Goal: Contribute content: Add original content to the website for others to see

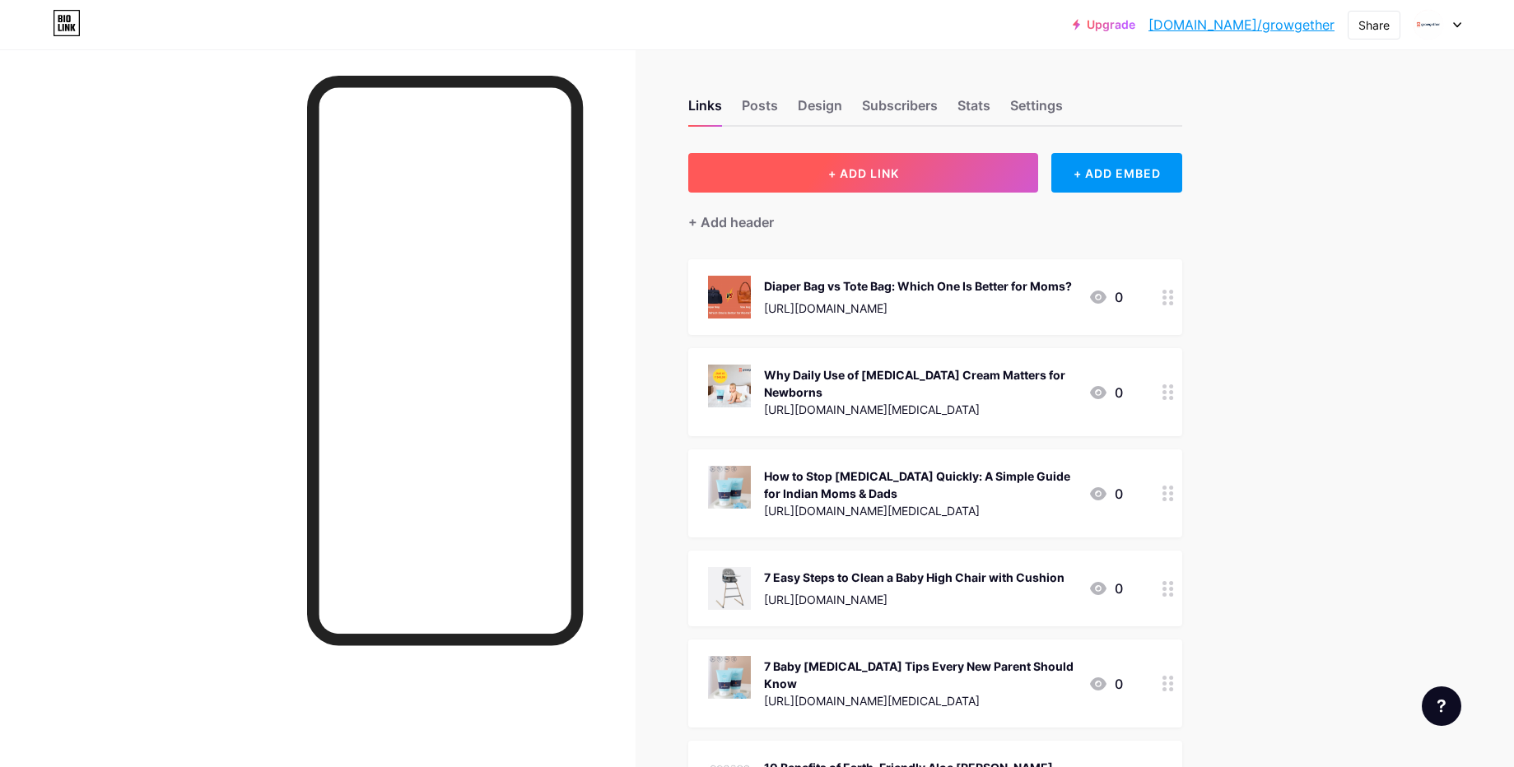
click at [850, 173] on span "+ ADD LINK" at bounding box center [863, 173] width 71 height 14
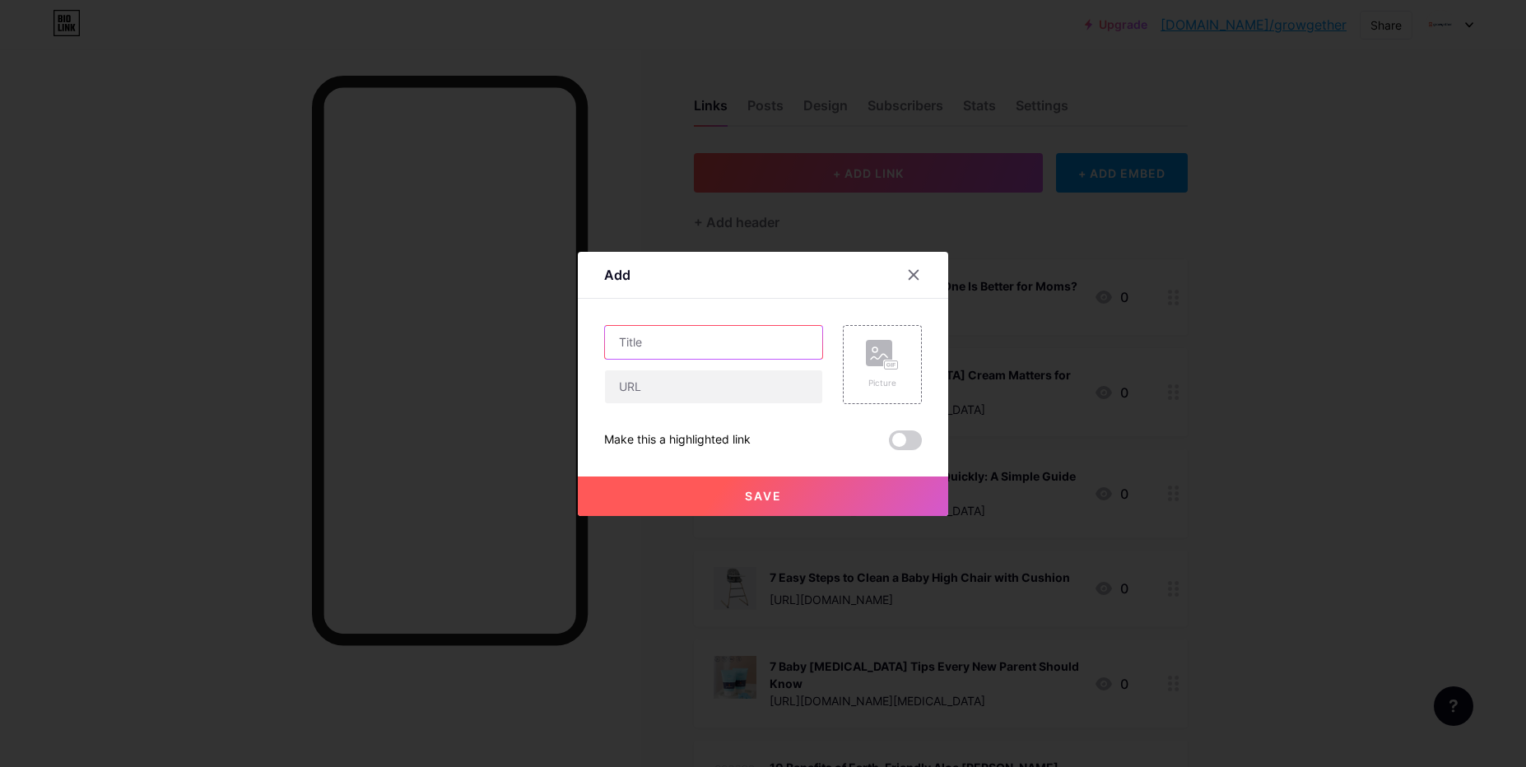
click at [673, 340] on input "text" at bounding box center [713, 342] width 217 height 33
click at [649, 389] on input "text" at bounding box center [713, 386] width 217 height 33
paste input "[URL][DOMAIN_NAME][DATE]"
type input "[URL][DOMAIN_NAME][DATE]"
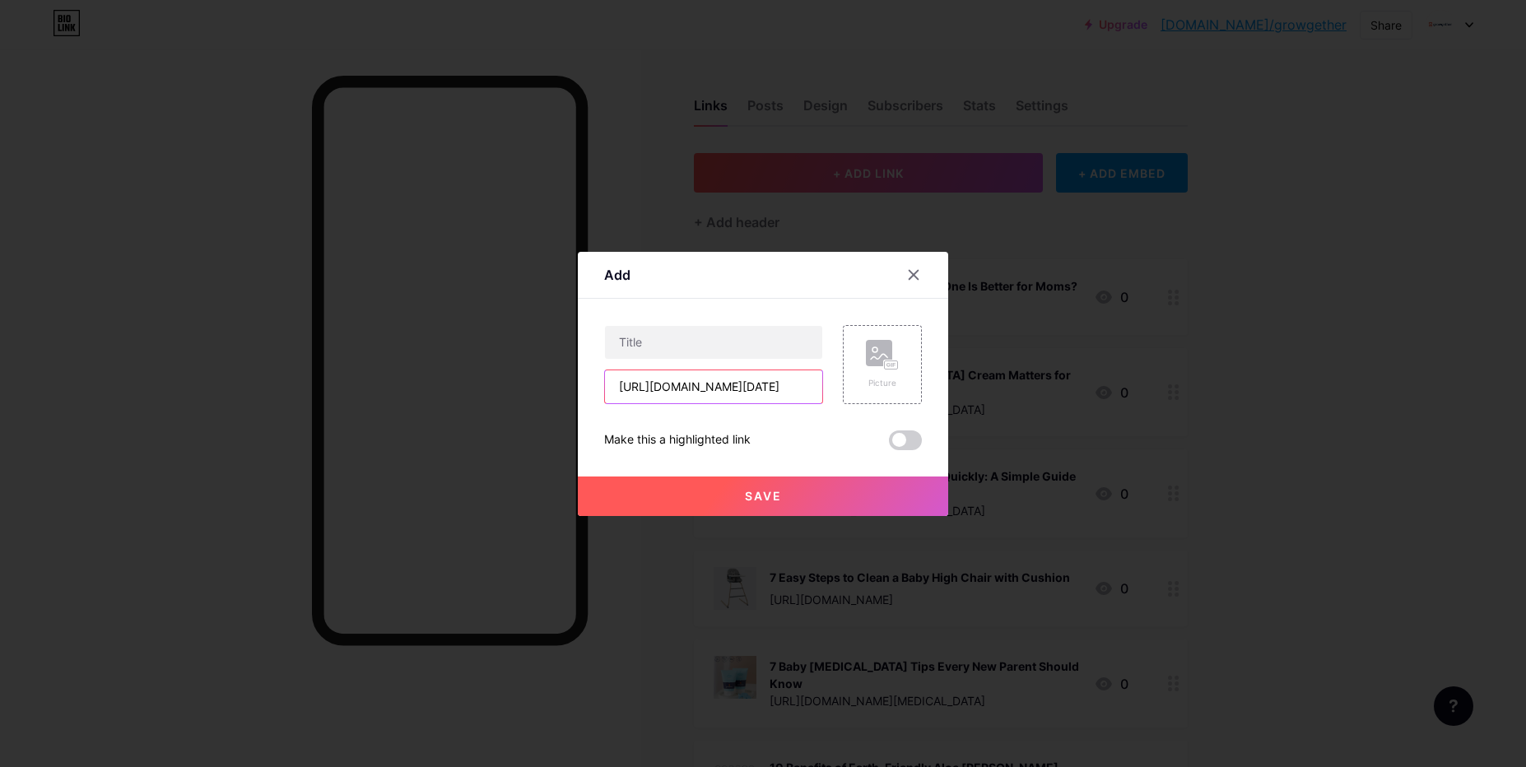
scroll to position [0, 0]
click at [684, 347] on input "text" at bounding box center [713, 342] width 217 height 33
paste input "7 Luxury [DATE] Gift Ideas for Families with Newborns"
type input "7 Luxury [DATE] Gift Ideas for Families with Newborns"
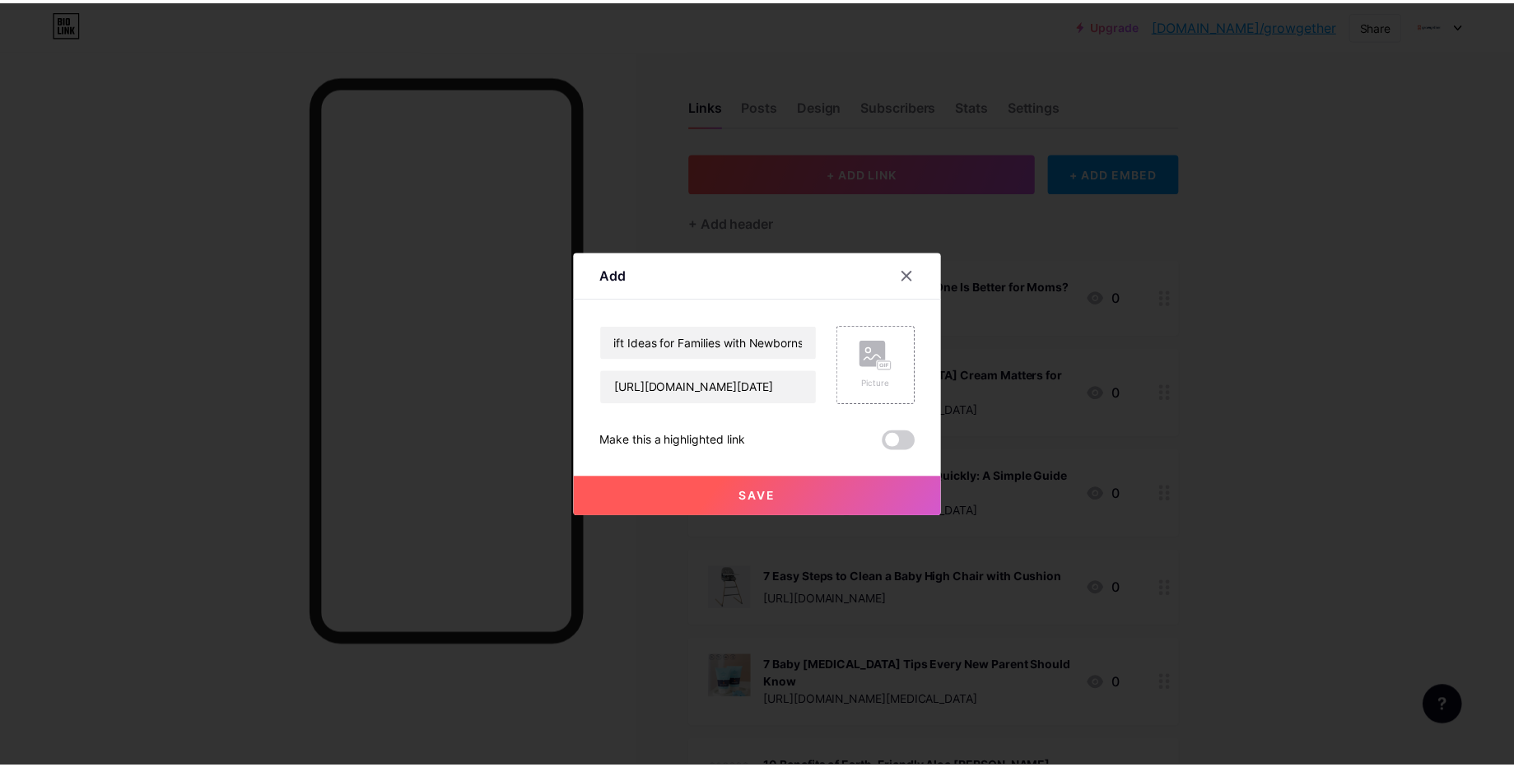
scroll to position [0, 0]
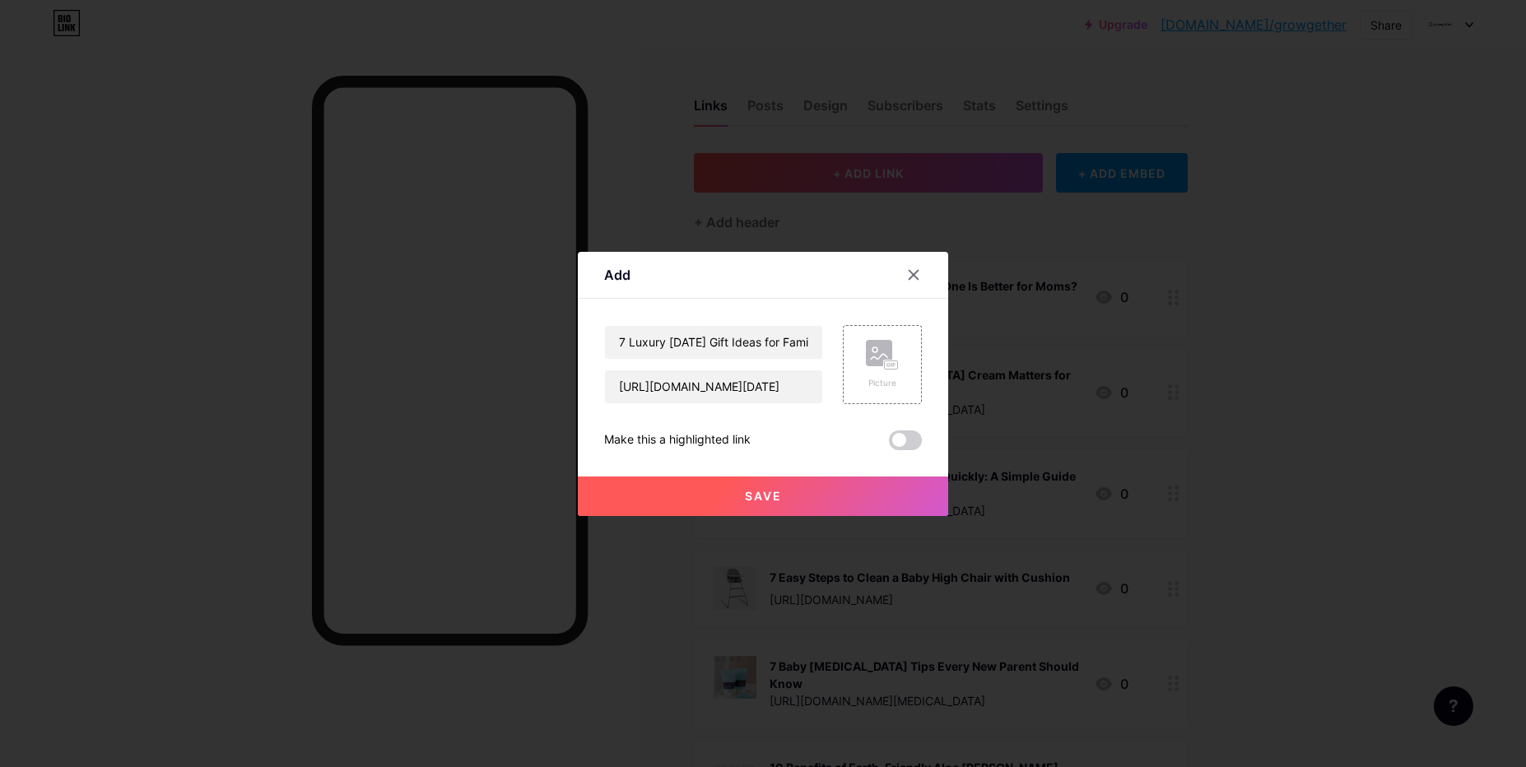
click at [782, 484] on button "Save" at bounding box center [763, 497] width 370 height 40
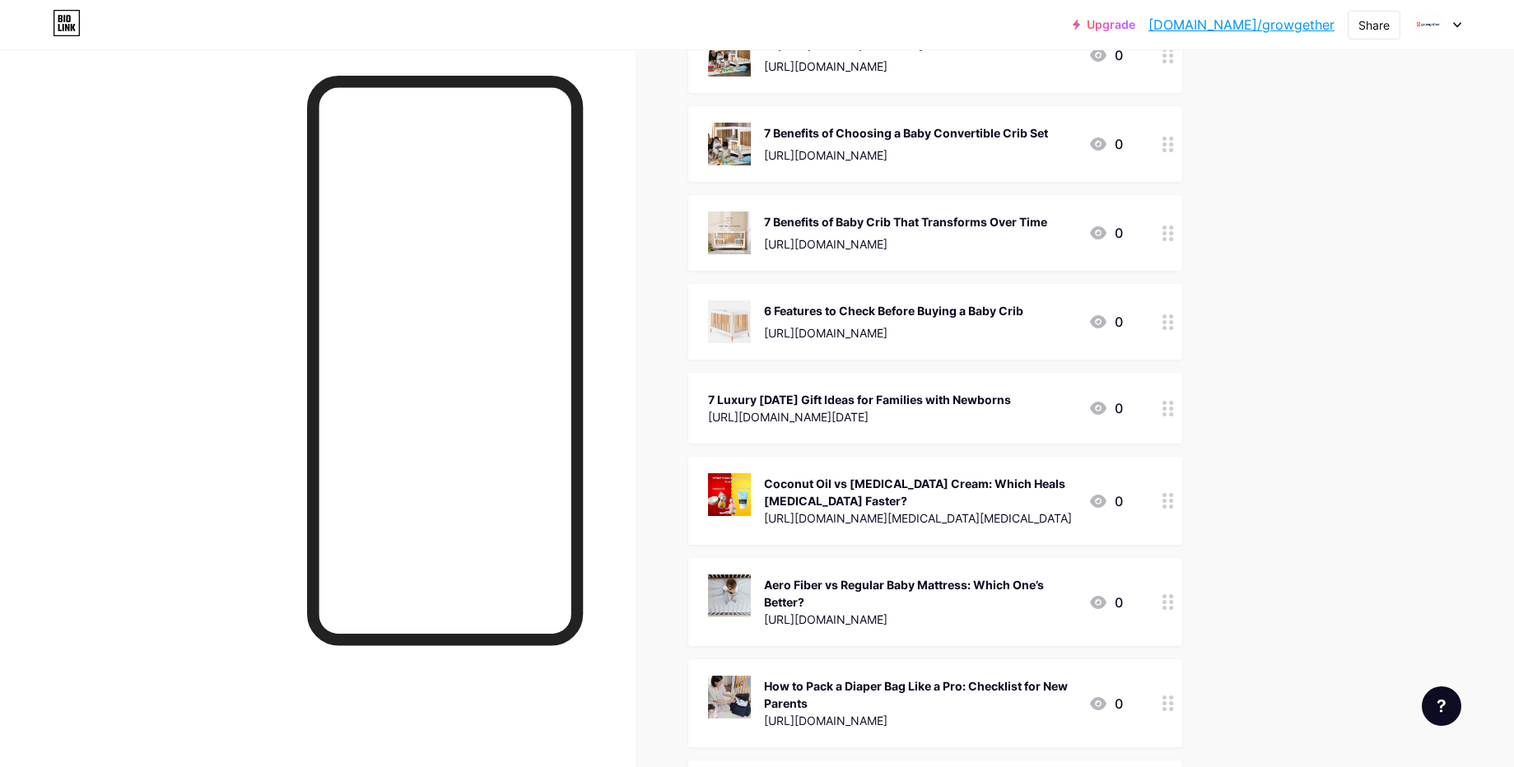
scroll to position [790, 0]
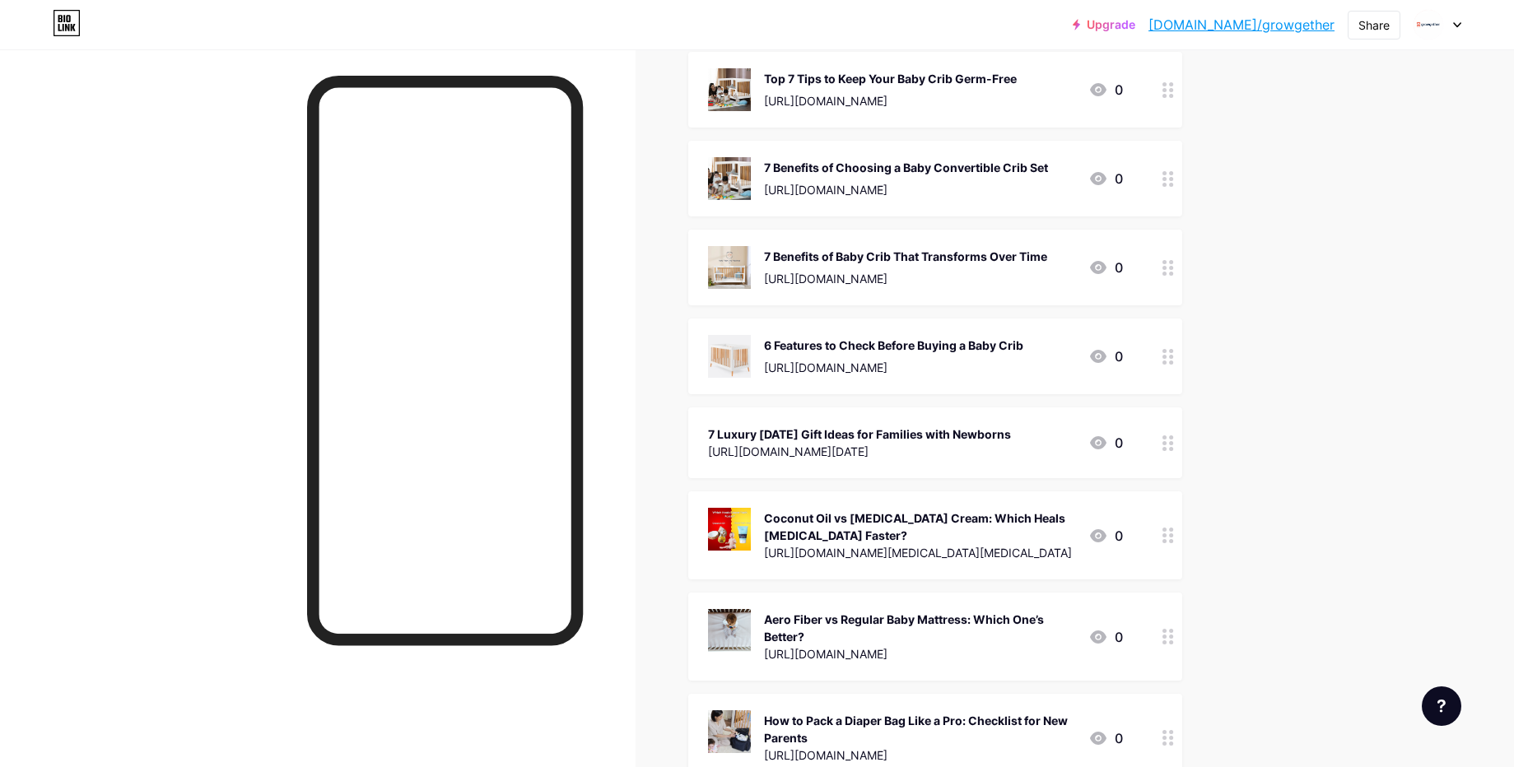
click at [1167, 436] on icon at bounding box center [1168, 444] width 12 height 16
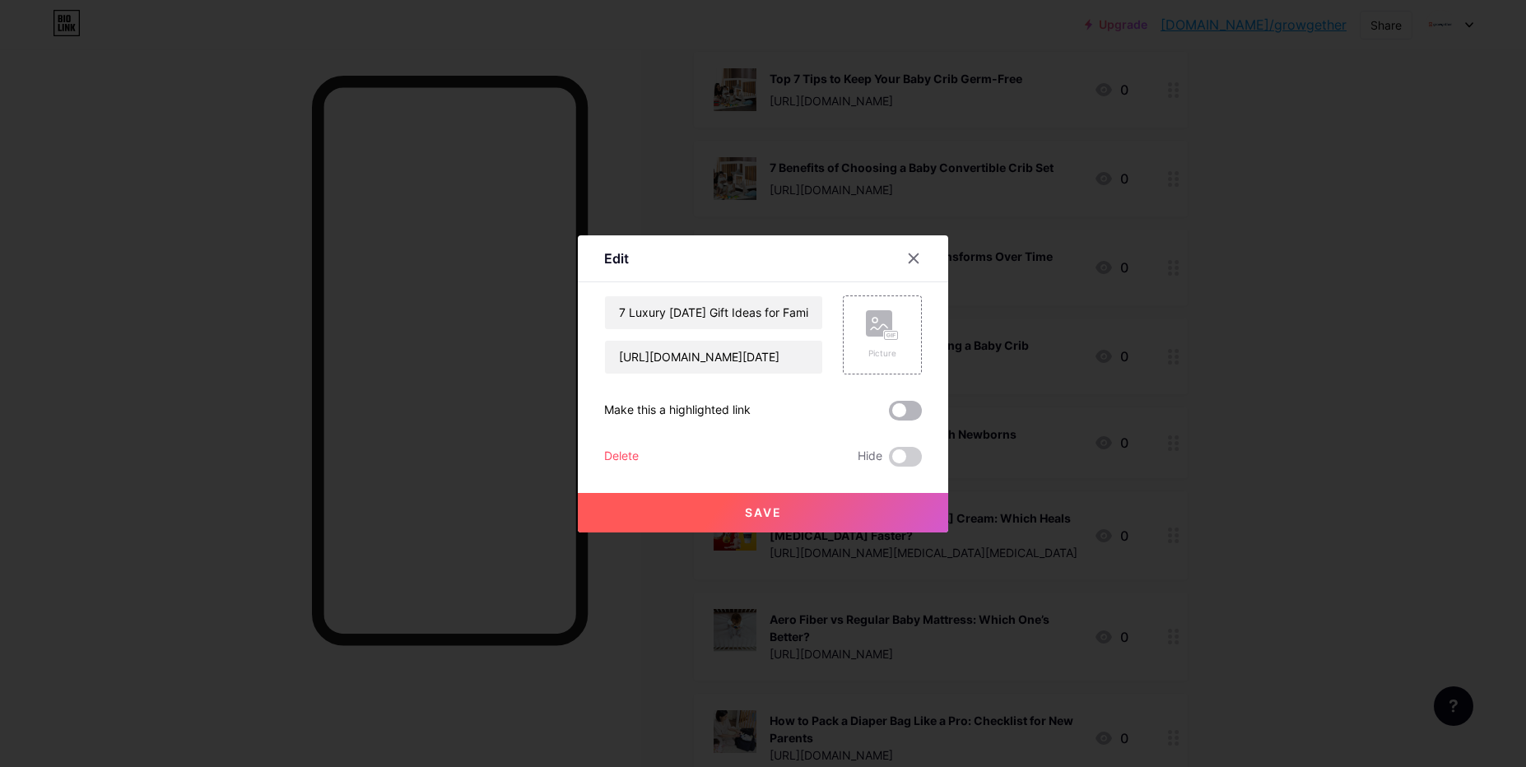
click at [903, 412] on span at bounding box center [905, 411] width 33 height 20
click at [889, 415] on input "checkbox" at bounding box center [889, 415] width 0 height 0
click at [831, 501] on button "Save" at bounding box center [763, 513] width 370 height 40
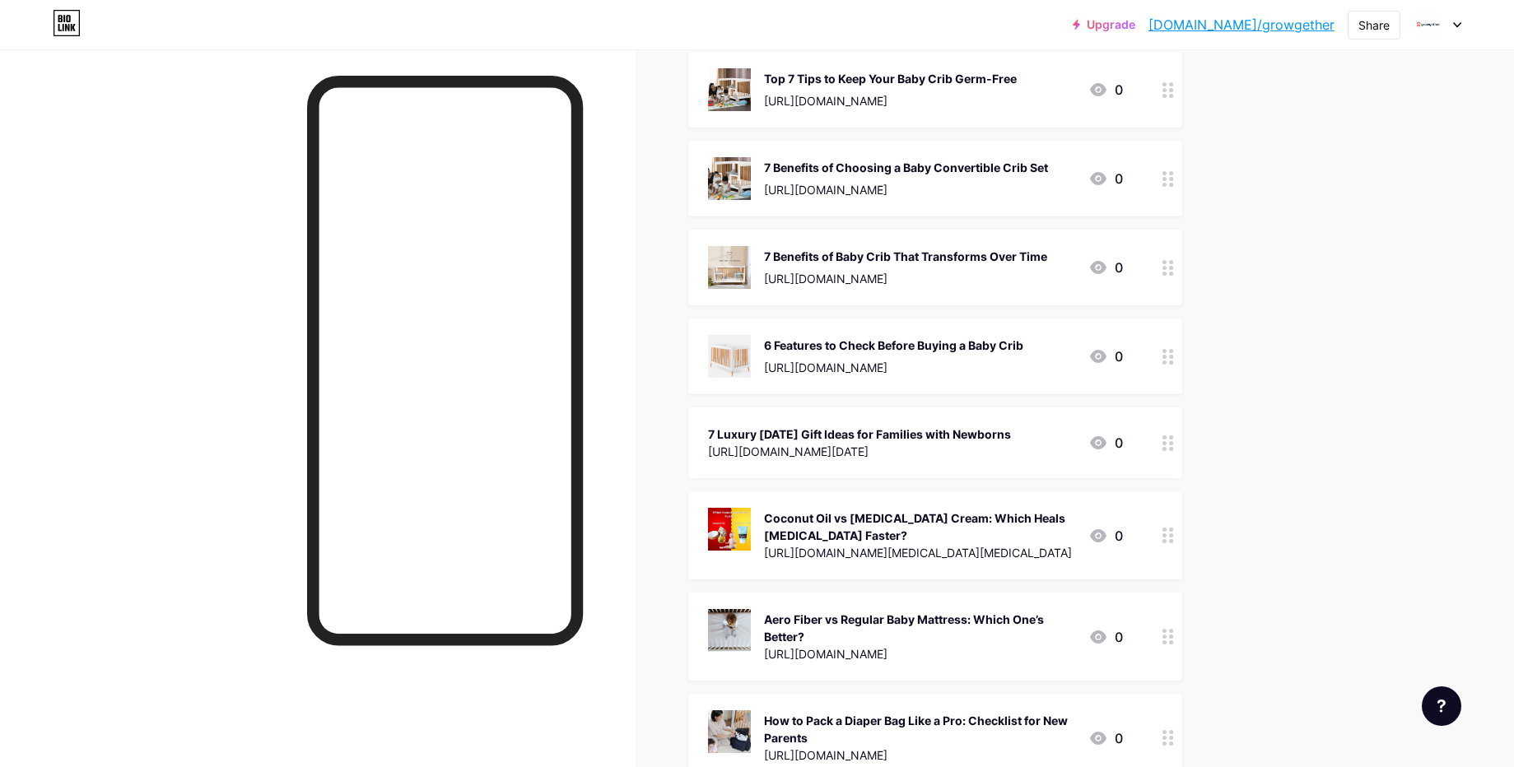
click at [1173, 349] on icon at bounding box center [1168, 357] width 12 height 16
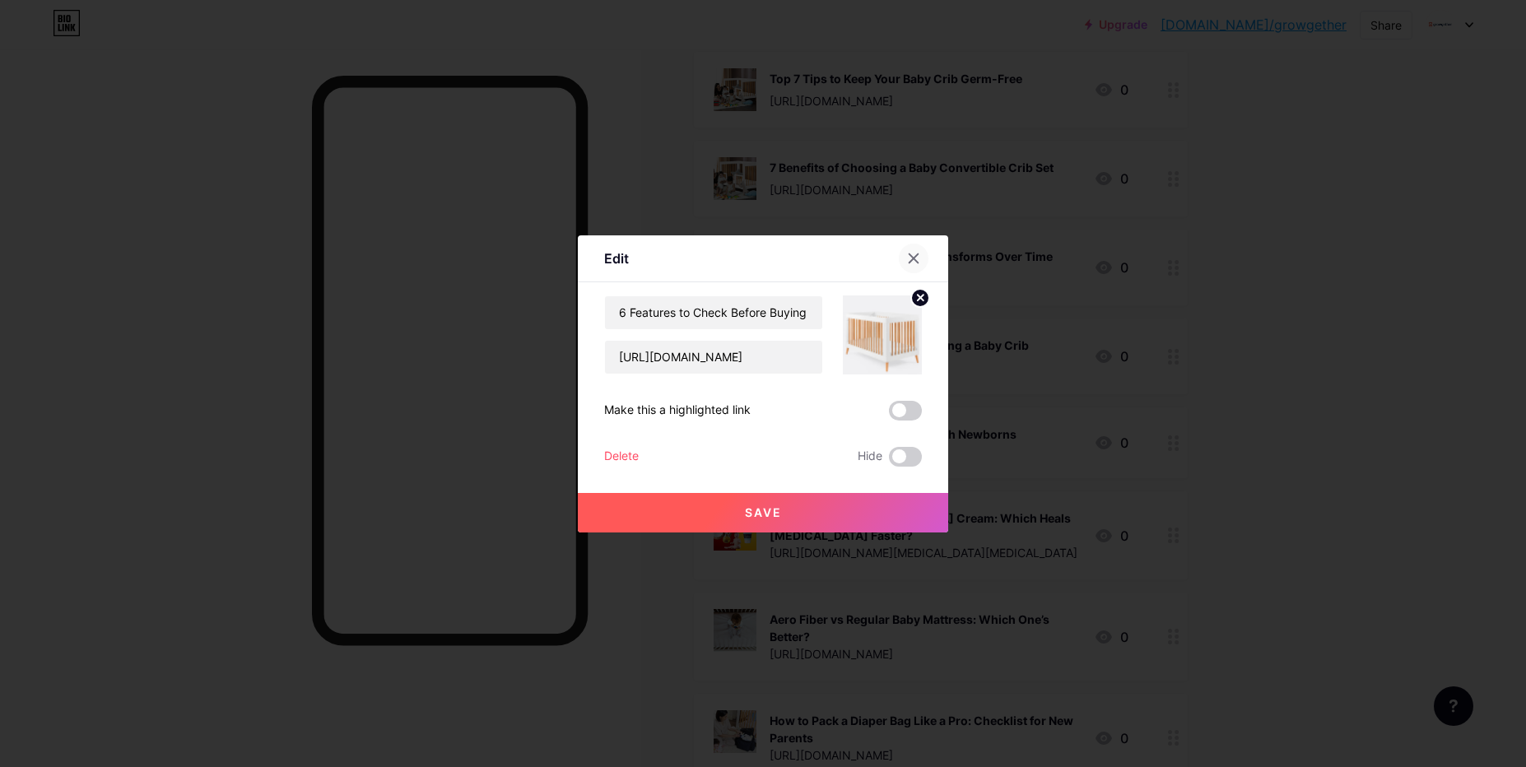
click at [915, 257] on icon at bounding box center [914, 258] width 9 height 9
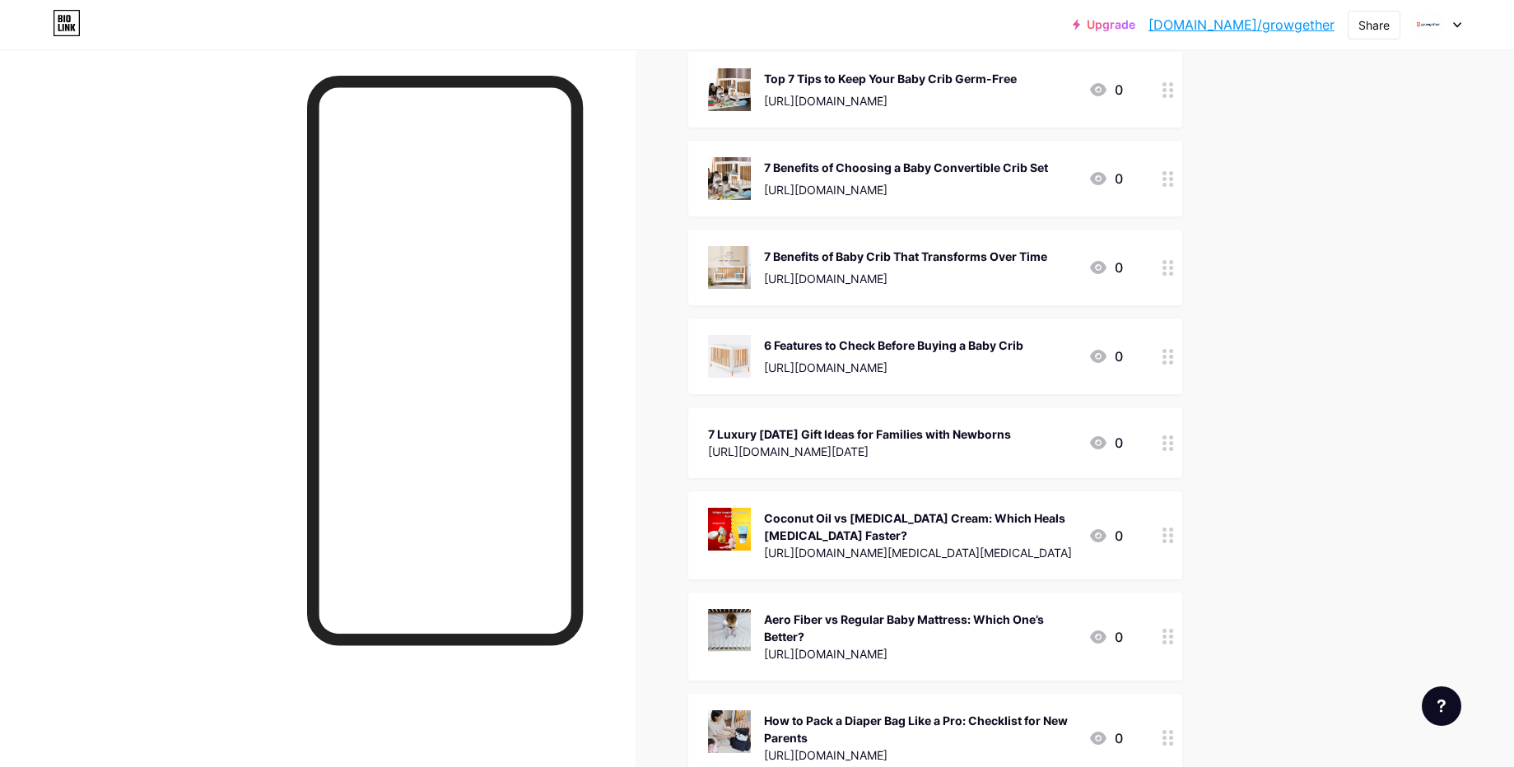
click at [1171, 260] on icon at bounding box center [1168, 268] width 12 height 16
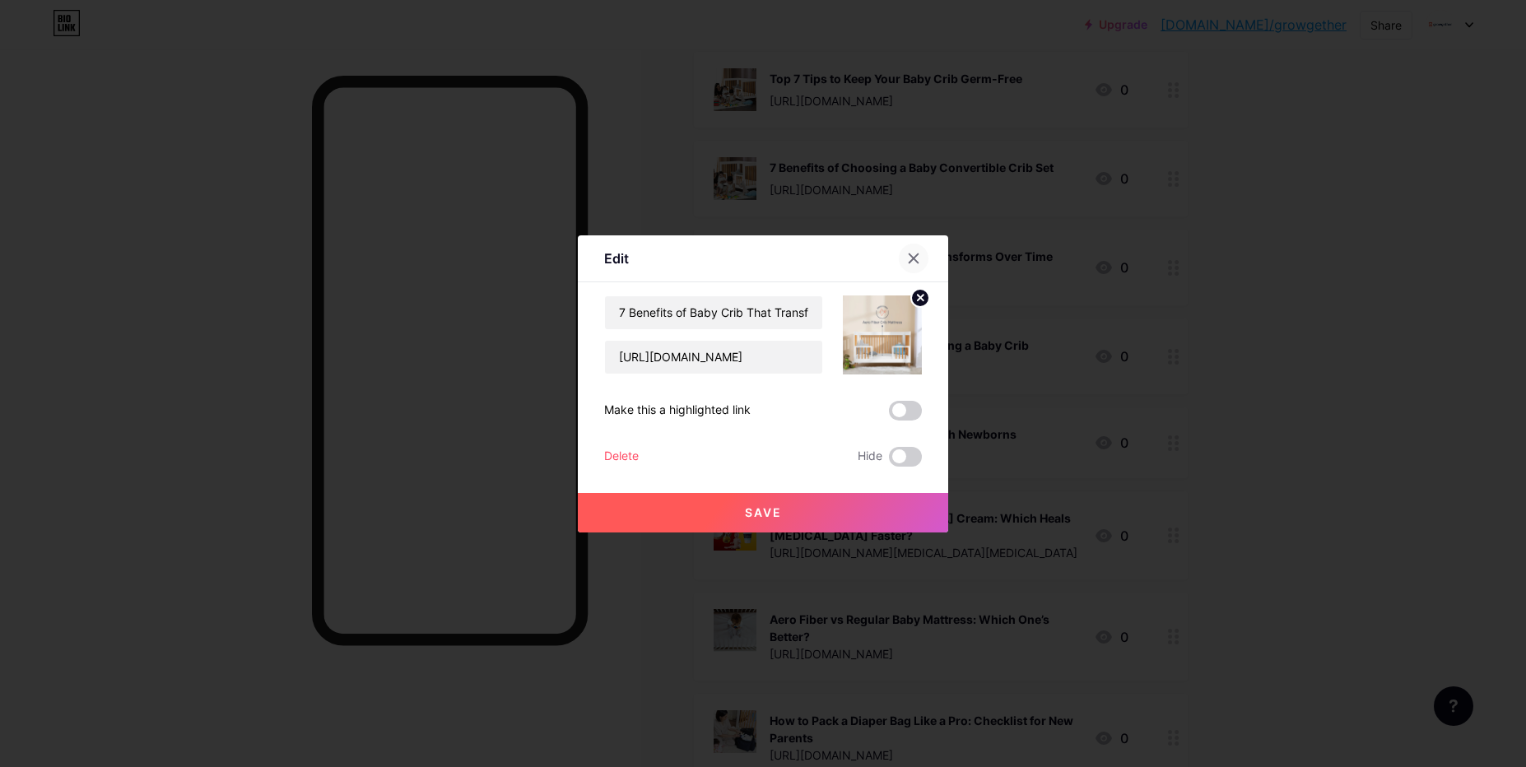
click at [915, 258] on icon at bounding box center [914, 258] width 9 height 9
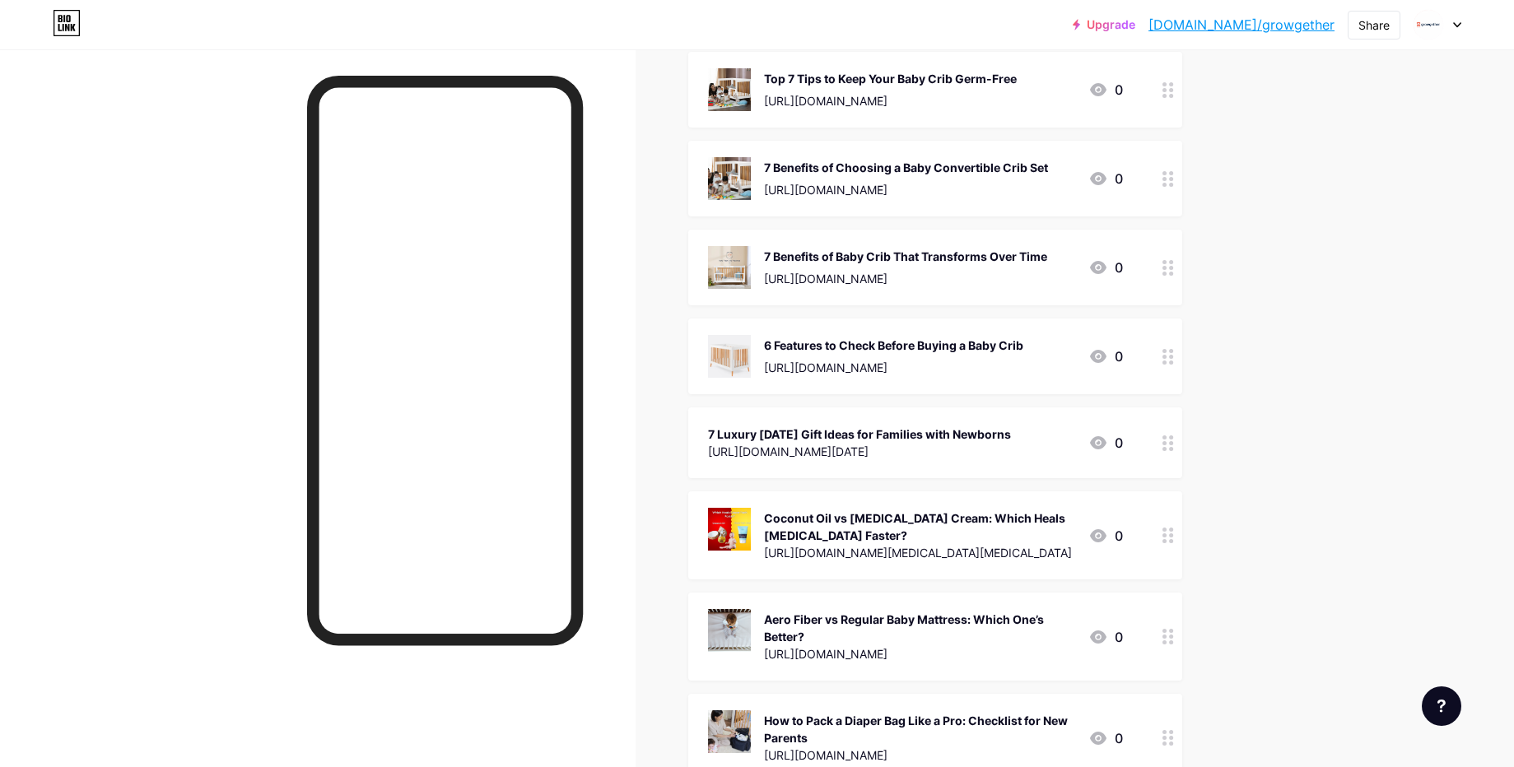
click at [1167, 441] on circle at bounding box center [1164, 443] width 4 height 4
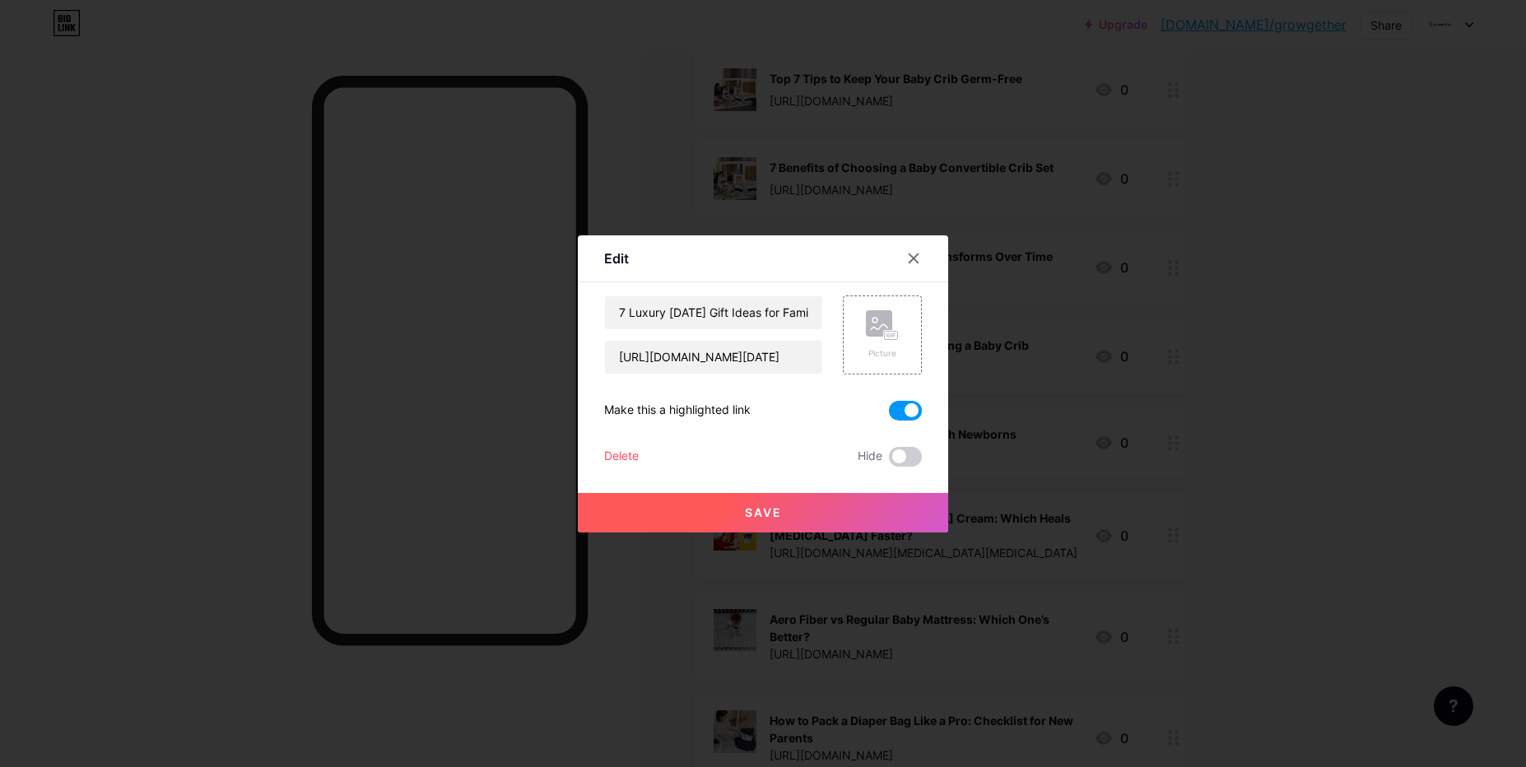
click at [1168, 417] on div at bounding box center [763, 383] width 1526 height 767
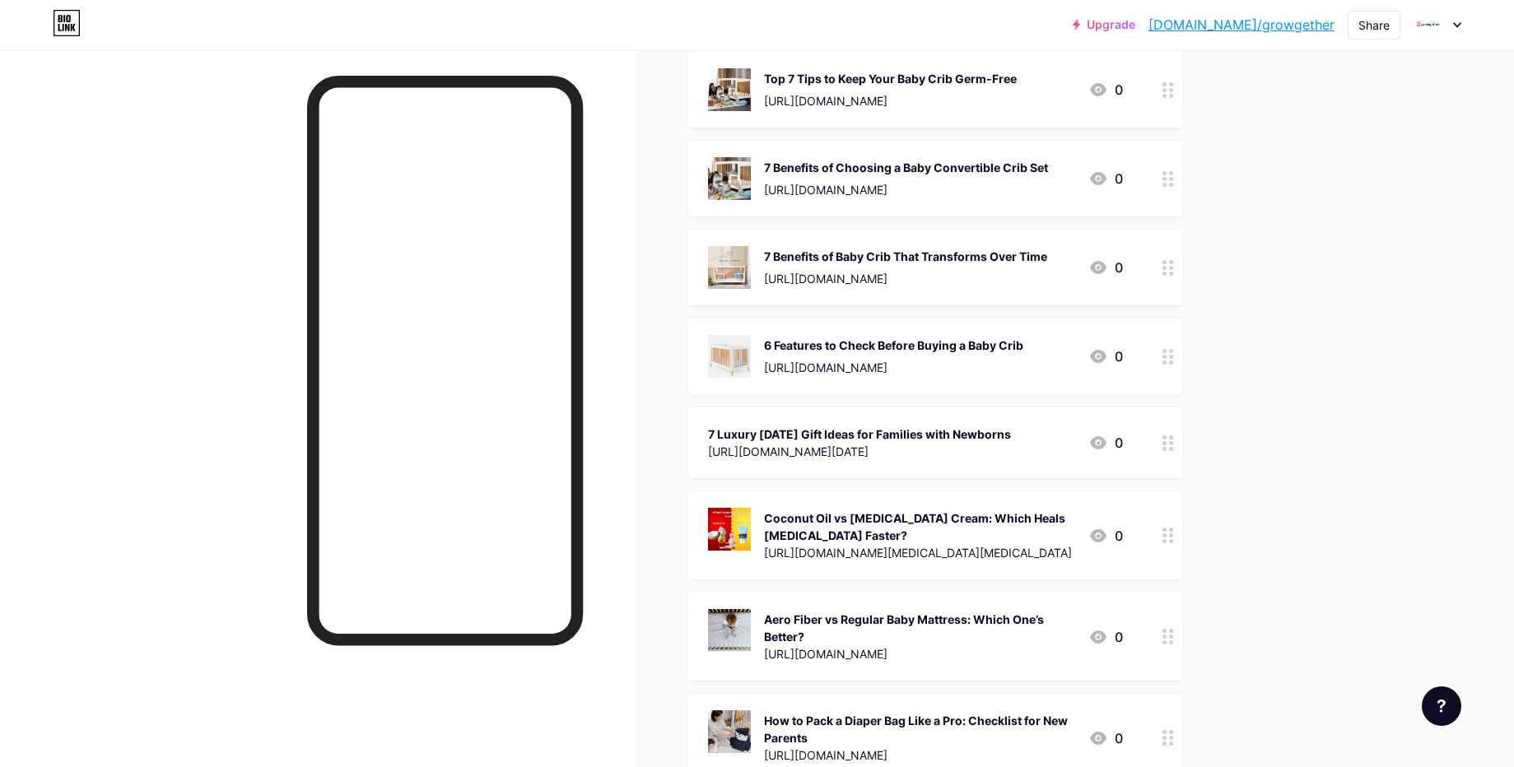
click at [1166, 417] on div at bounding box center [1168, 443] width 28 height 71
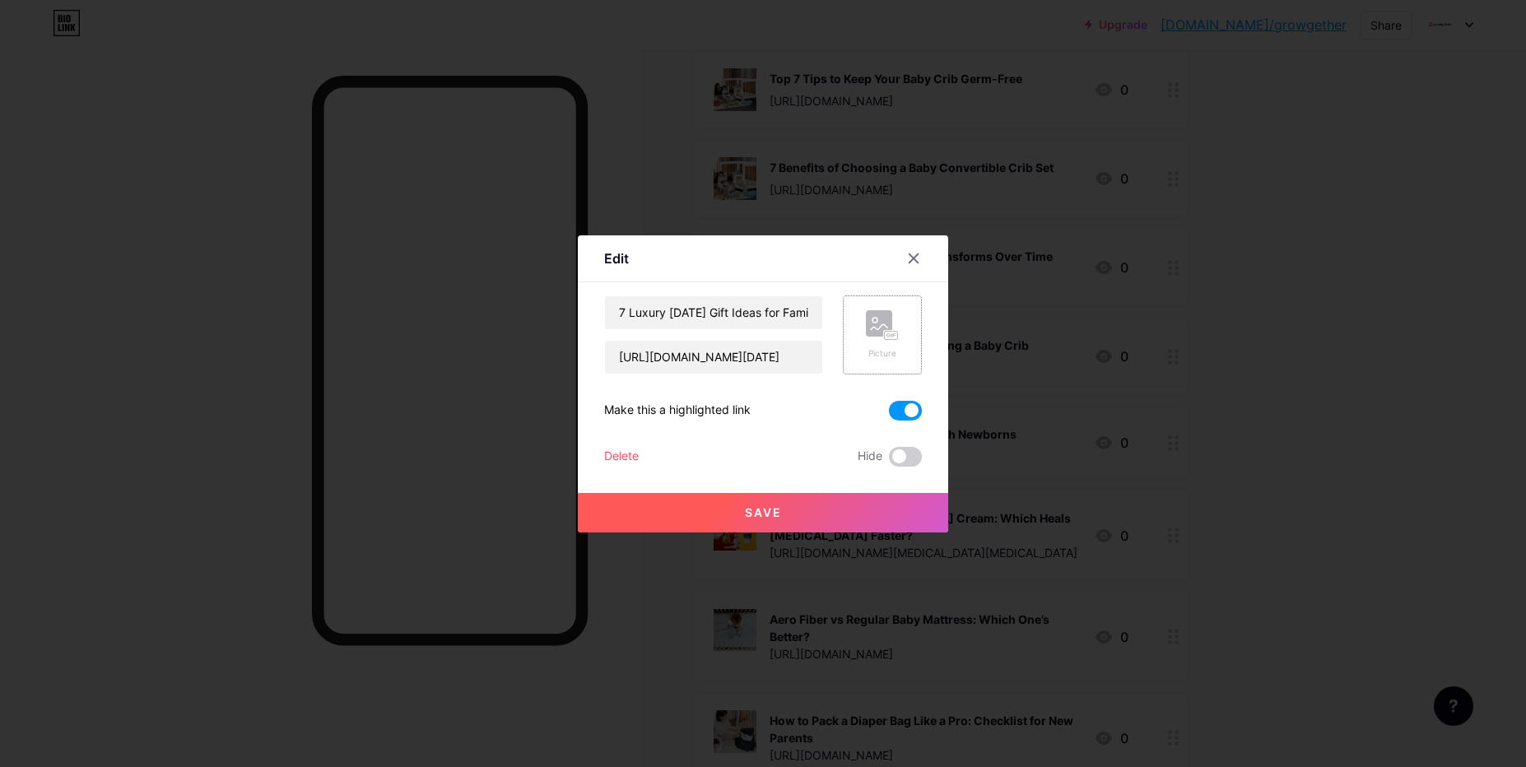
click at [863, 324] on div "Picture" at bounding box center [882, 335] width 79 height 79
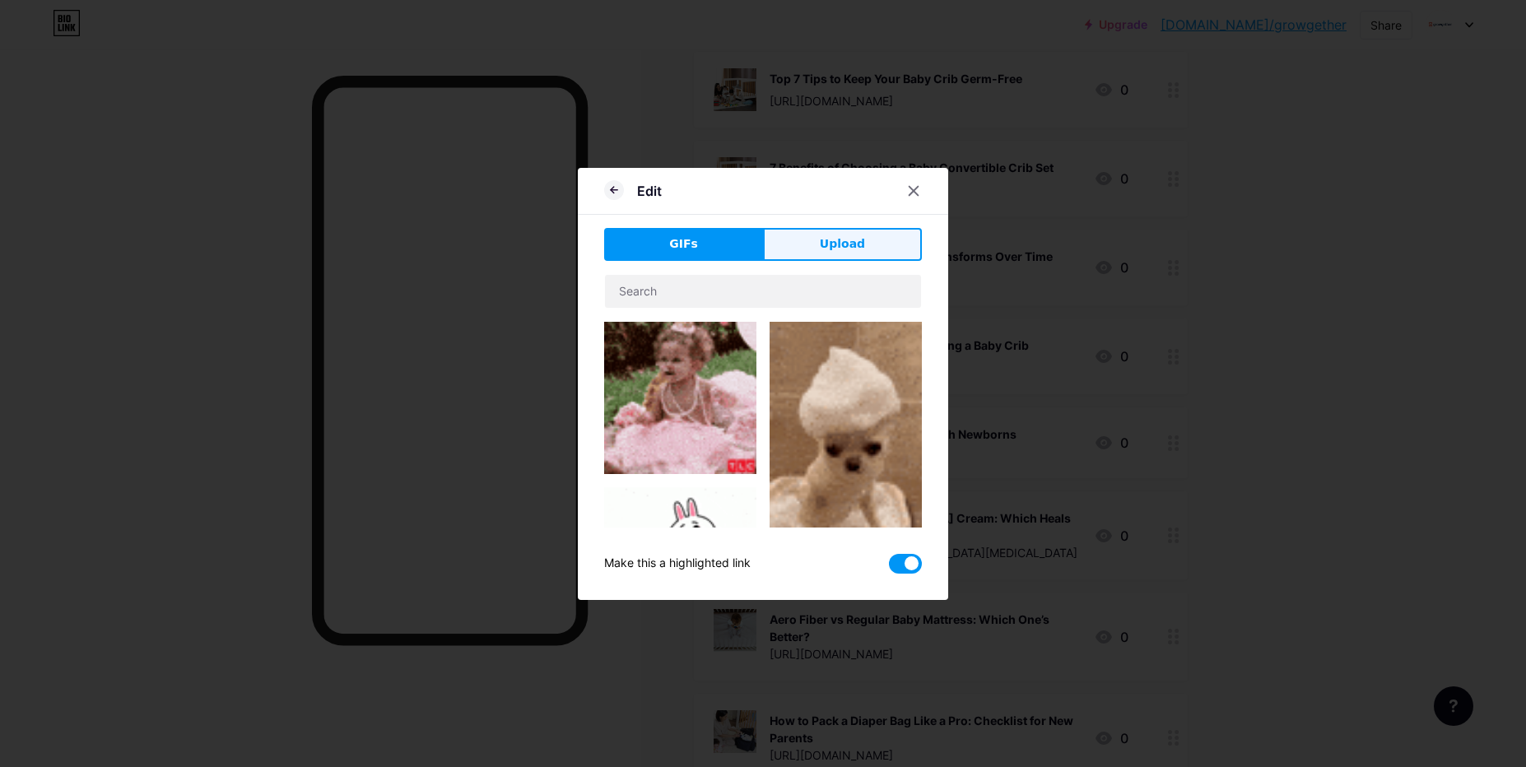
click at [798, 249] on button "Upload" at bounding box center [842, 244] width 159 height 33
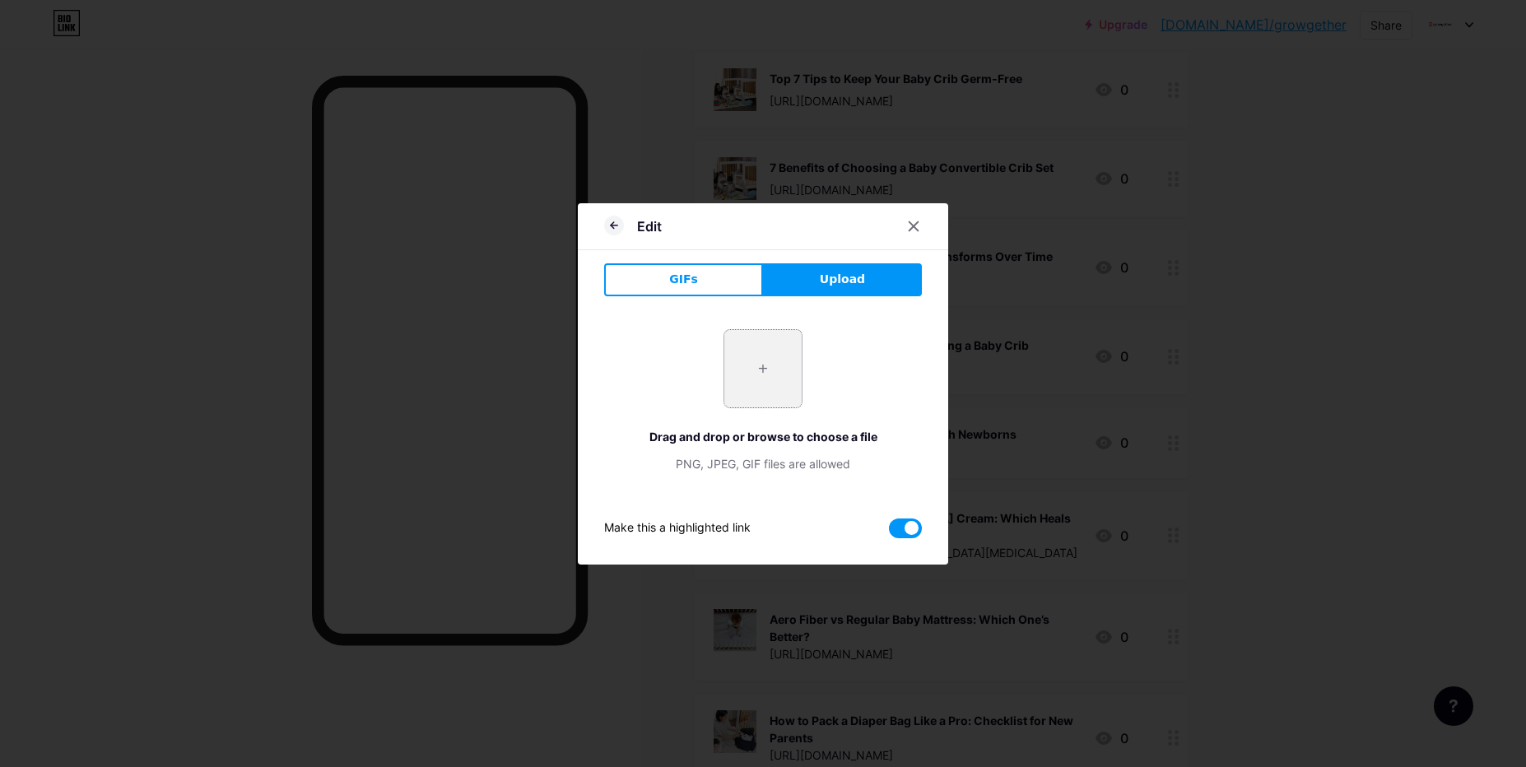
click at [763, 359] on input "file" at bounding box center [762, 368] width 77 height 77
type input "C:\fakepath\Baby crib .jpg"
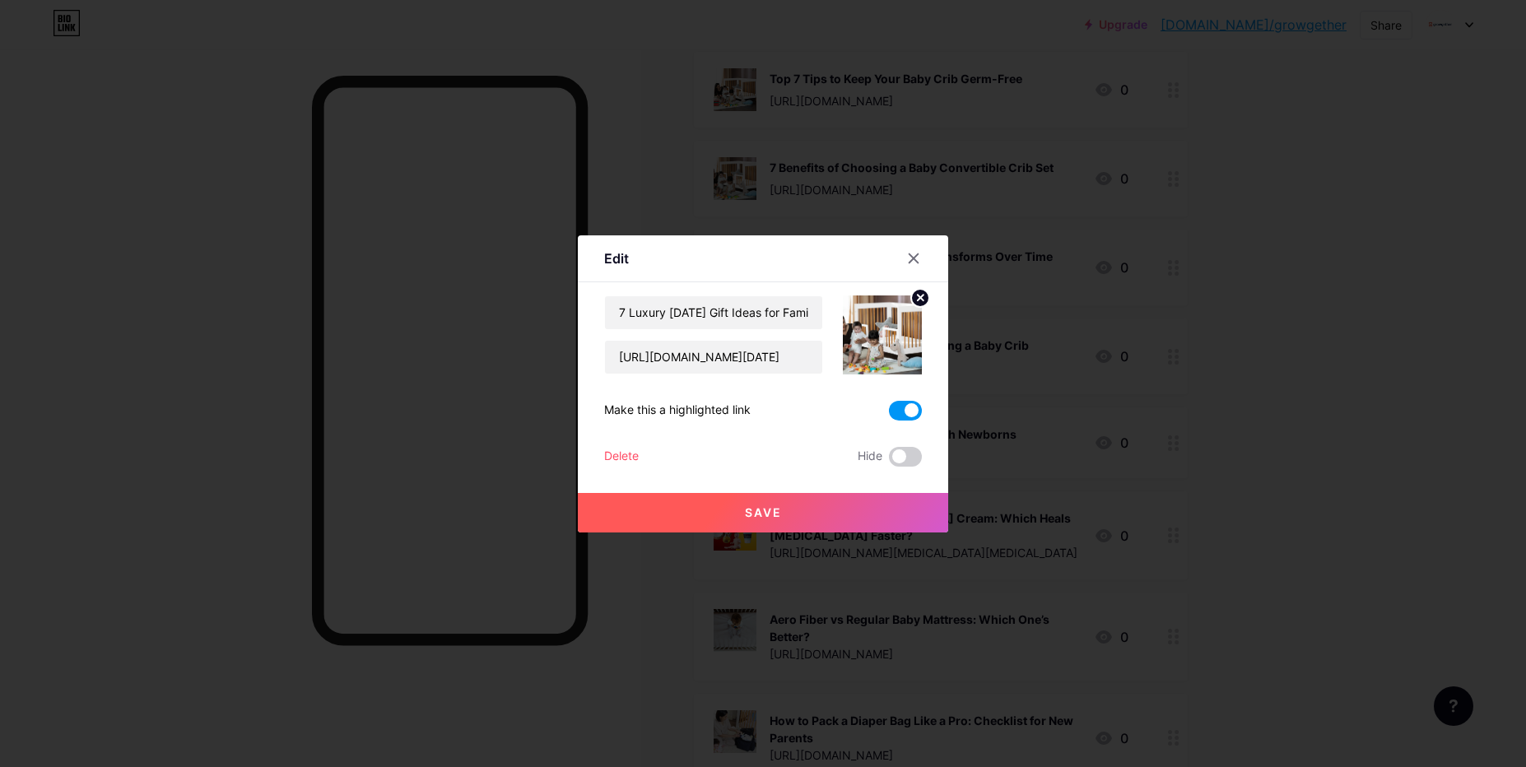
click at [750, 515] on span "Save" at bounding box center [763, 512] width 37 height 14
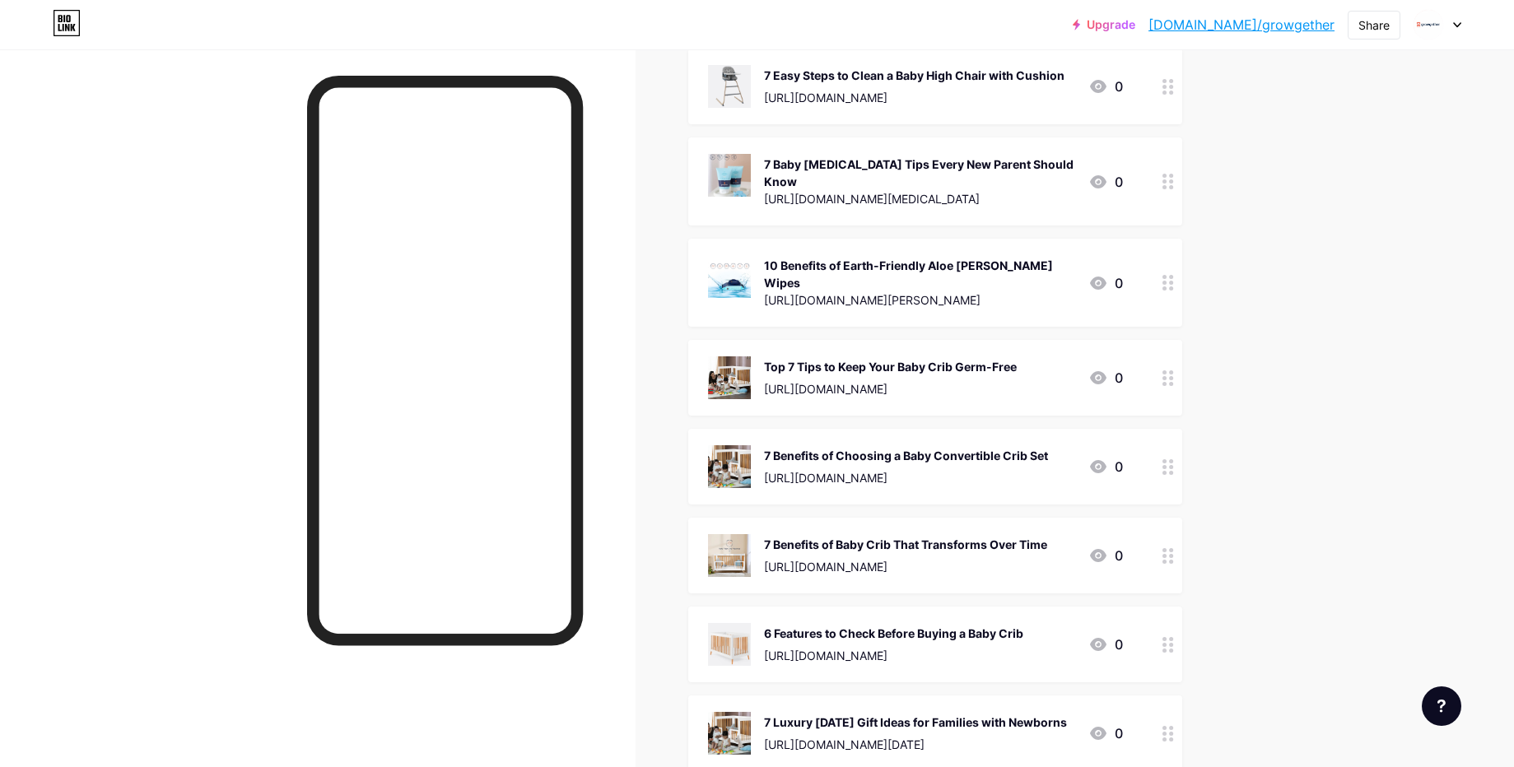
scroll to position [494, 0]
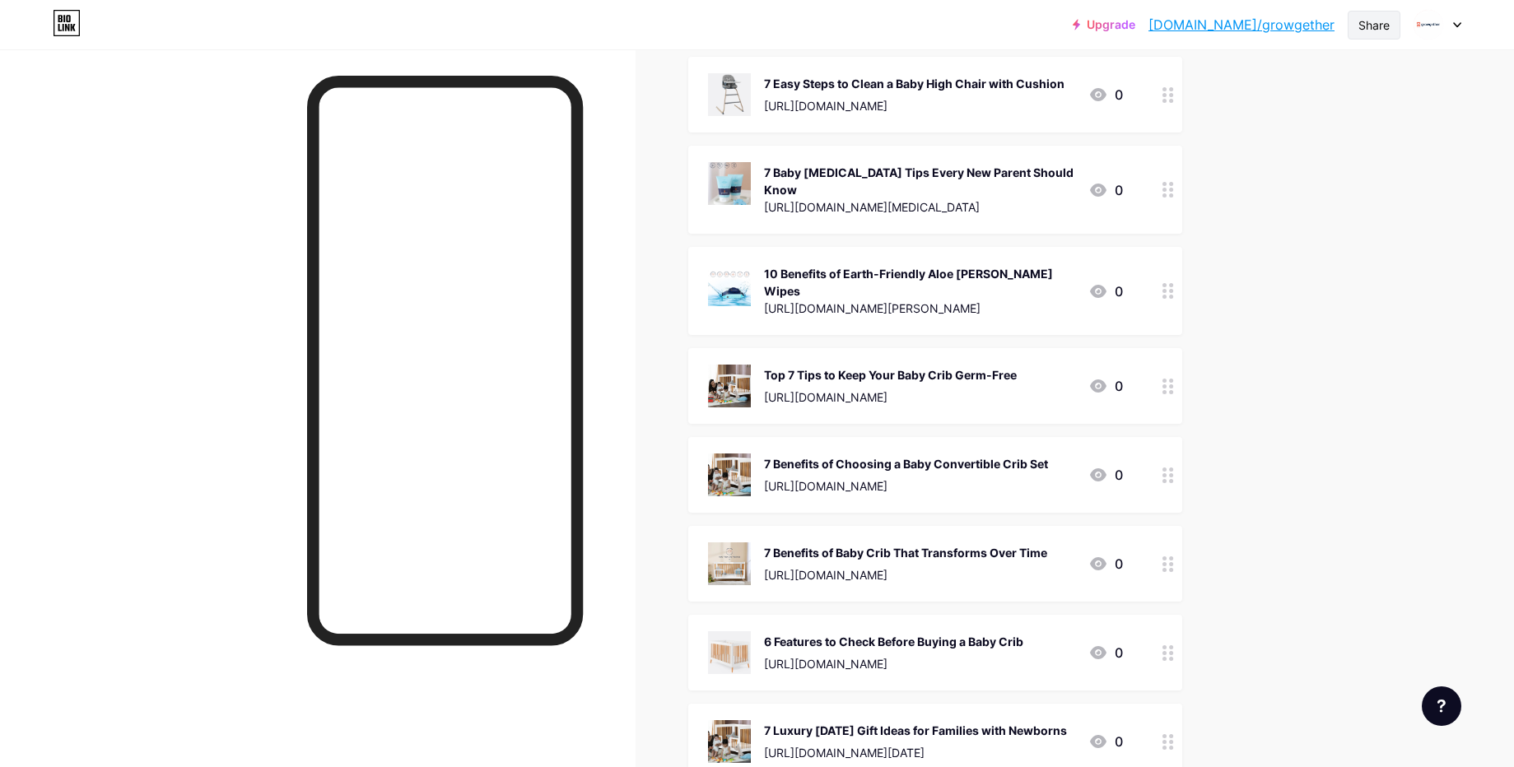
click at [1381, 30] on div "Share" at bounding box center [1373, 24] width 31 height 17
click at [1192, 93] on icon at bounding box center [1184, 85] width 20 height 20
